Goal: Task Accomplishment & Management: Use online tool/utility

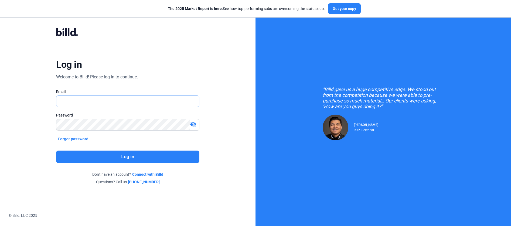
click at [103, 99] on input "text" at bounding box center [124, 101] width 137 height 11
type input "[PERSON_NAME][EMAIL_ADDRESS][DOMAIN_NAME]"
click at [165, 155] on button "Log in" at bounding box center [127, 156] width 143 height 12
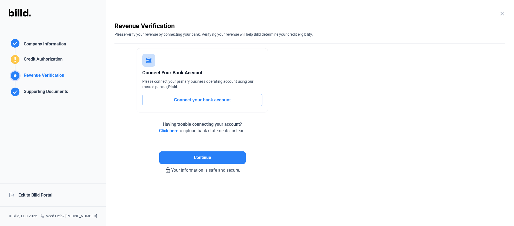
click at [48, 196] on div "logout Exit to Billd Portal" at bounding box center [53, 194] width 106 height 23
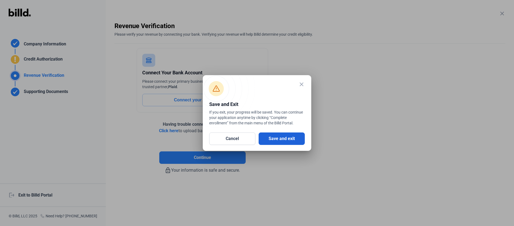
click at [274, 143] on button "Save and exit" at bounding box center [282, 138] width 46 height 12
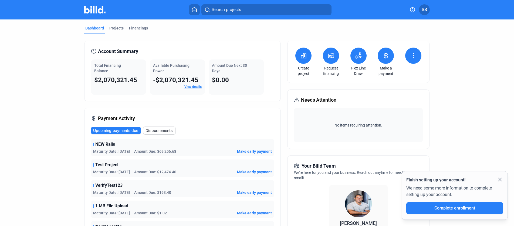
click at [359, 57] on icon at bounding box center [358, 55] width 6 height 6
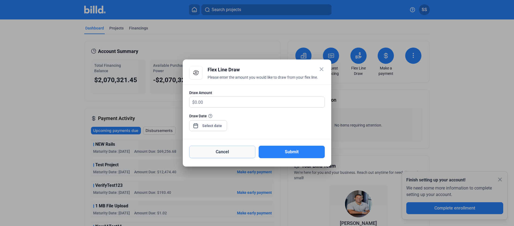
click at [252, 151] on button "Cancel" at bounding box center [222, 151] width 66 height 12
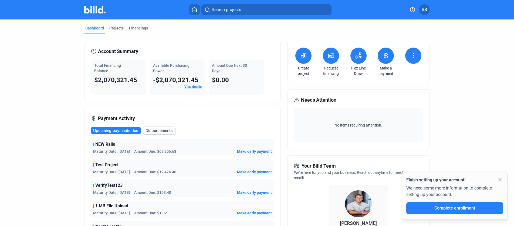
click at [360, 53] on button at bounding box center [358, 55] width 16 height 16
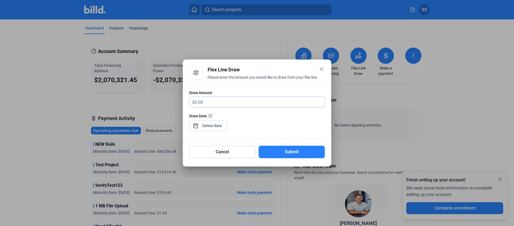
click at [256, 100] on input "text" at bounding box center [260, 102] width 130 height 11
type input "10,000"
click at [219, 127] on div "close Flex Line Draw Please enter the amount you would like to draw from your f…" at bounding box center [257, 113] width 514 height 226
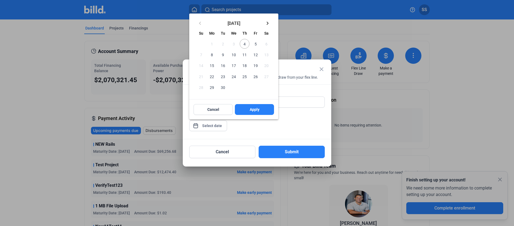
click at [254, 44] on span "5" at bounding box center [255, 44] width 10 height 10
click at [249, 108] on button "Apply" at bounding box center [254, 109] width 39 height 11
type input "[DATE]"
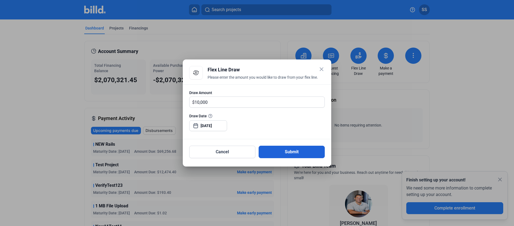
click at [284, 150] on button "Submit" at bounding box center [292, 151] width 66 height 12
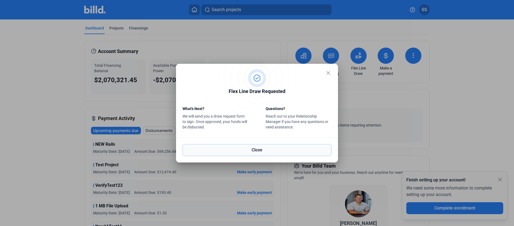
click at [257, 151] on button "Close" at bounding box center [256, 150] width 149 height 12
